Goal: Information Seeking & Learning: Learn about a topic

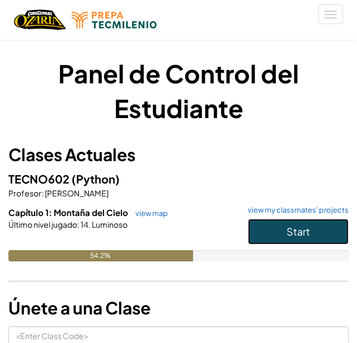
click at [294, 226] on span "Start" at bounding box center [299, 231] width 24 height 13
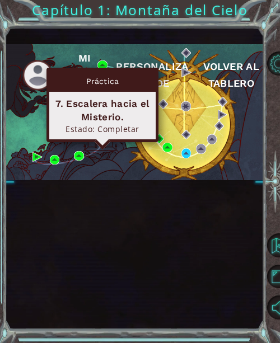
click at [106, 92] on img at bounding box center [102, 87] width 10 height 10
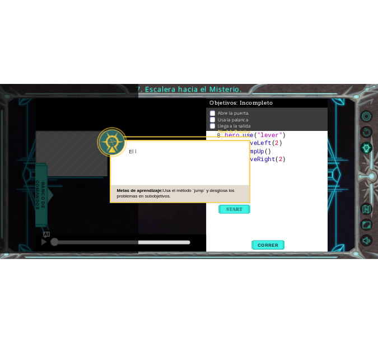
scroll to position [114, 0]
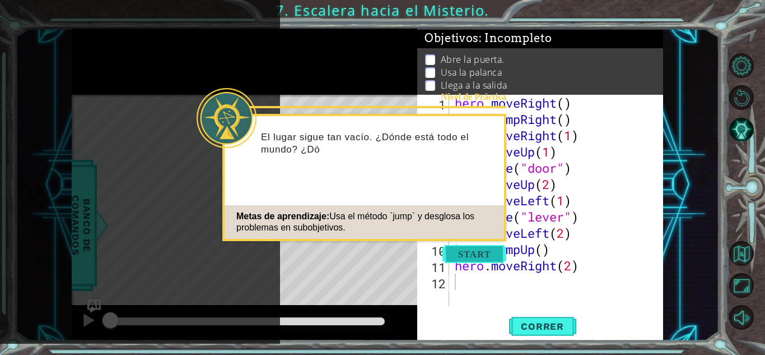
click at [357, 254] on button "Start" at bounding box center [474, 254] width 64 height 18
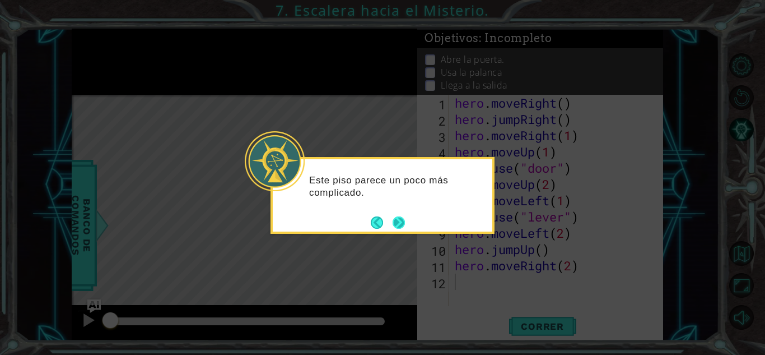
click at [357, 226] on button "Next" at bounding box center [398, 222] width 21 height 21
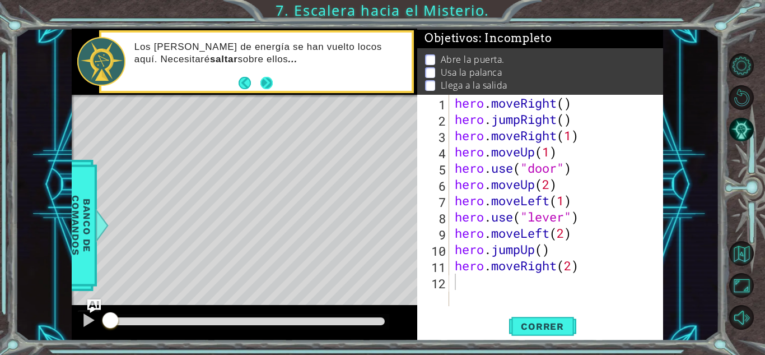
click at [266, 83] on button "Next" at bounding box center [266, 83] width 12 height 12
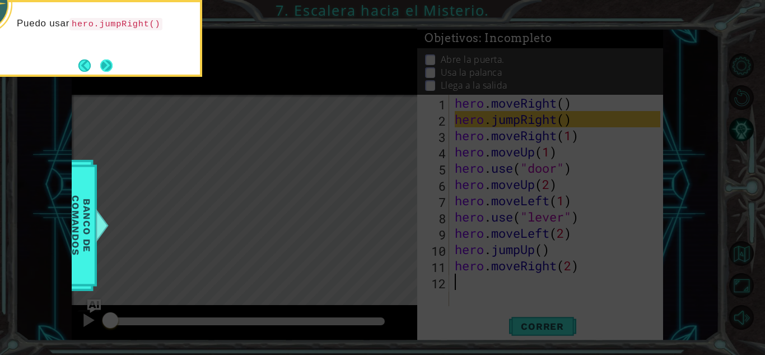
click at [99, 66] on button "Next" at bounding box center [106, 65] width 15 height 15
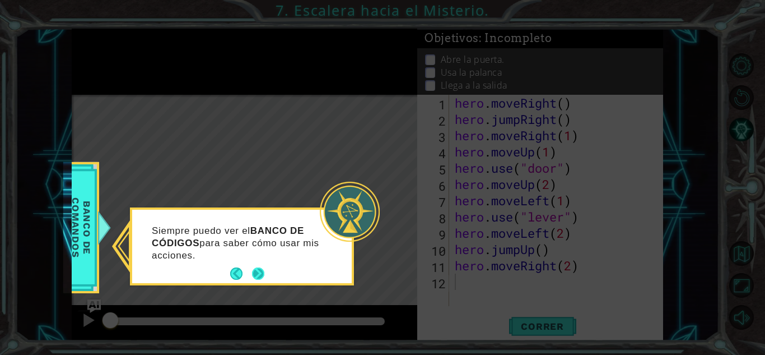
click at [257, 274] on button "Next" at bounding box center [257, 273] width 13 height 13
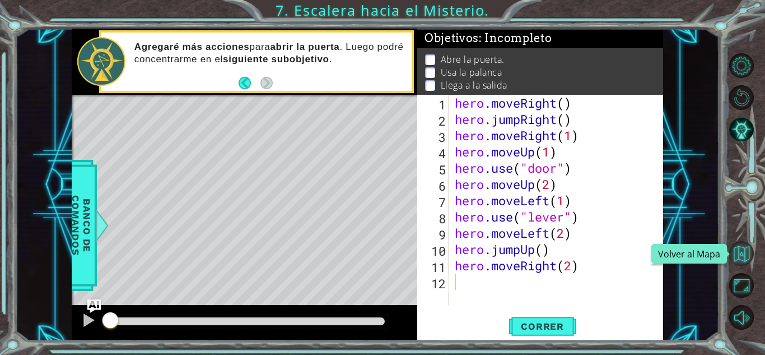
click at [357, 262] on button "Volver al Mapa" at bounding box center [741, 253] width 25 height 25
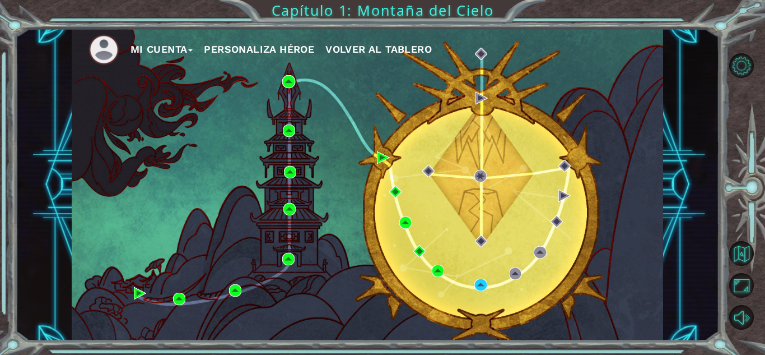
click at [357, 251] on div "Mi Cuenta Personaliza Héroe Volver al Tablero" at bounding box center [367, 185] width 591 height 312
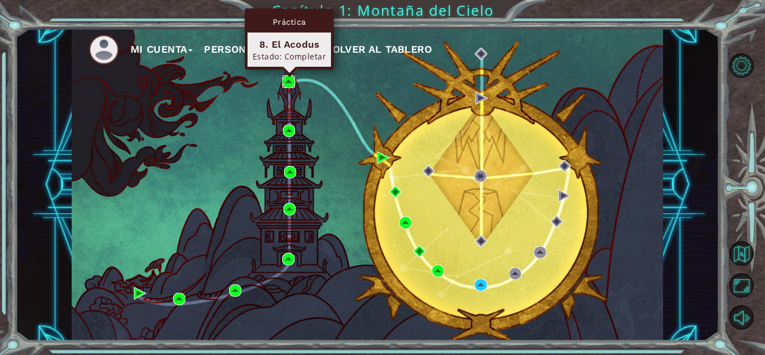
click at [289, 81] on img at bounding box center [288, 81] width 12 height 12
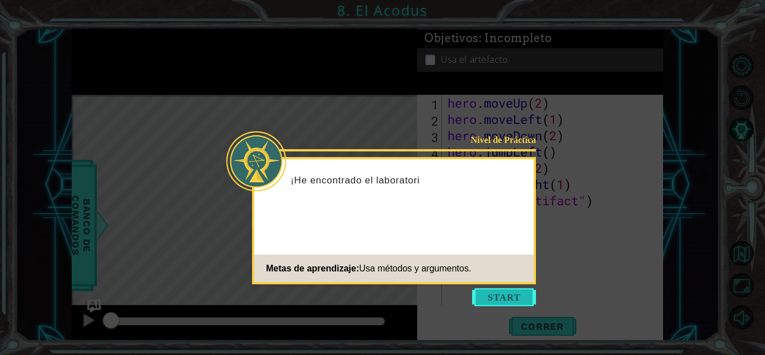
click at [357, 300] on button "Start" at bounding box center [504, 297] width 64 height 18
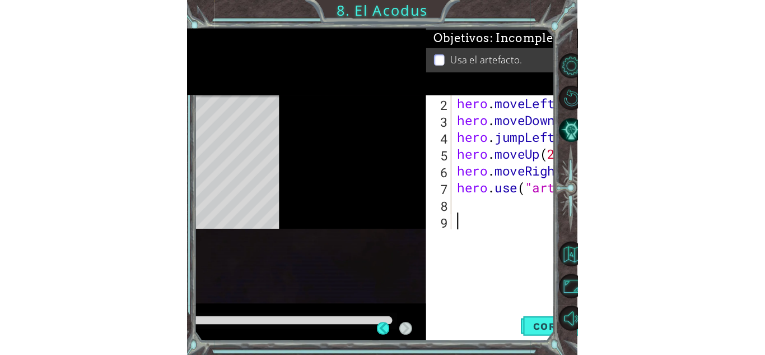
scroll to position [16, 0]
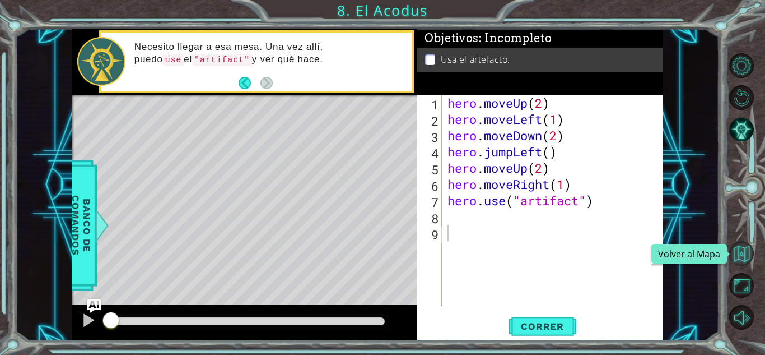
click at [357, 249] on button "Volver al Mapa" at bounding box center [741, 253] width 25 height 25
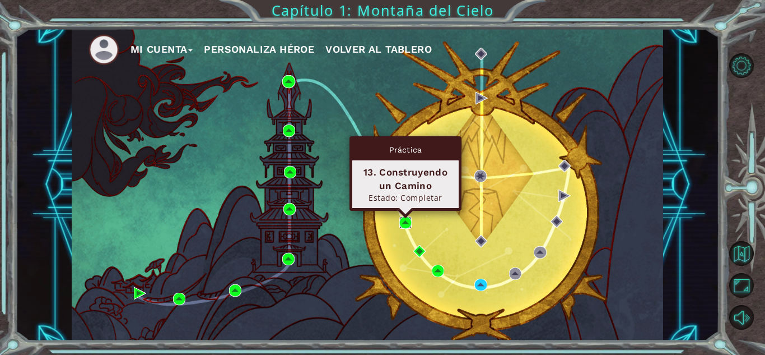
click at [357, 222] on img at bounding box center [405, 222] width 12 height 12
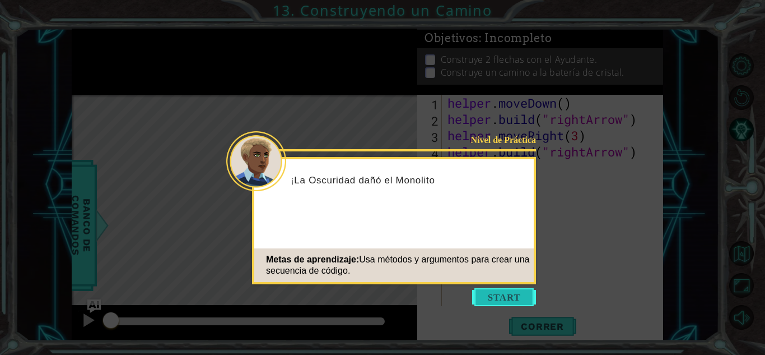
click at [357, 303] on button "Start" at bounding box center [504, 297] width 64 height 18
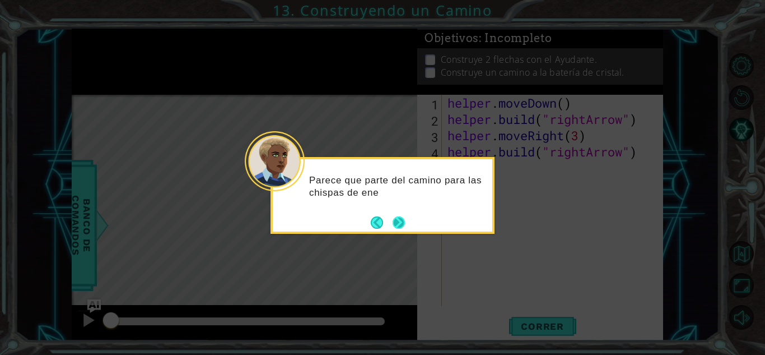
click at [357, 229] on button "Next" at bounding box center [399, 222] width 20 height 20
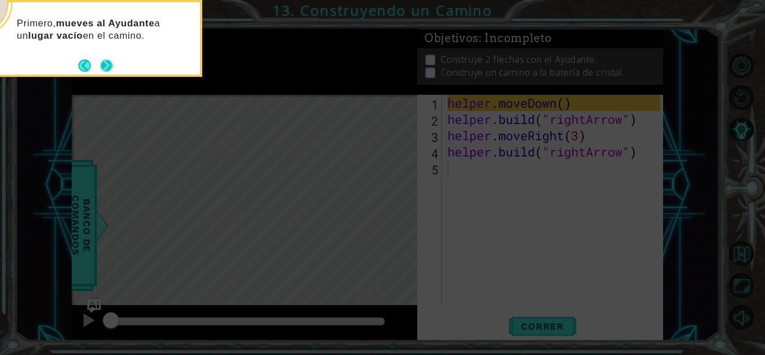
click at [105, 66] on button "Next" at bounding box center [106, 65] width 19 height 19
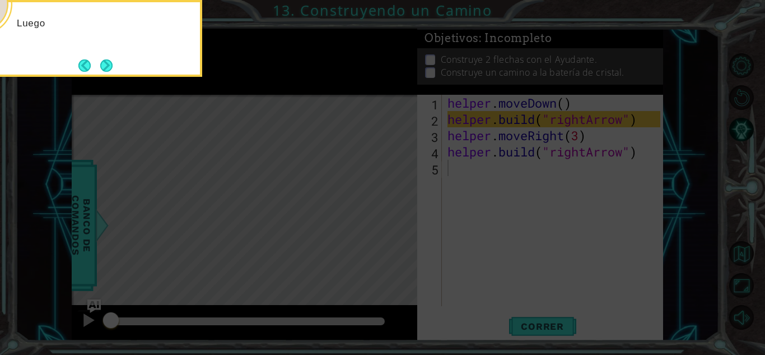
click at [105, 66] on button "Next" at bounding box center [106, 65] width 12 height 12
